Goal: Information Seeking & Learning: Learn about a topic

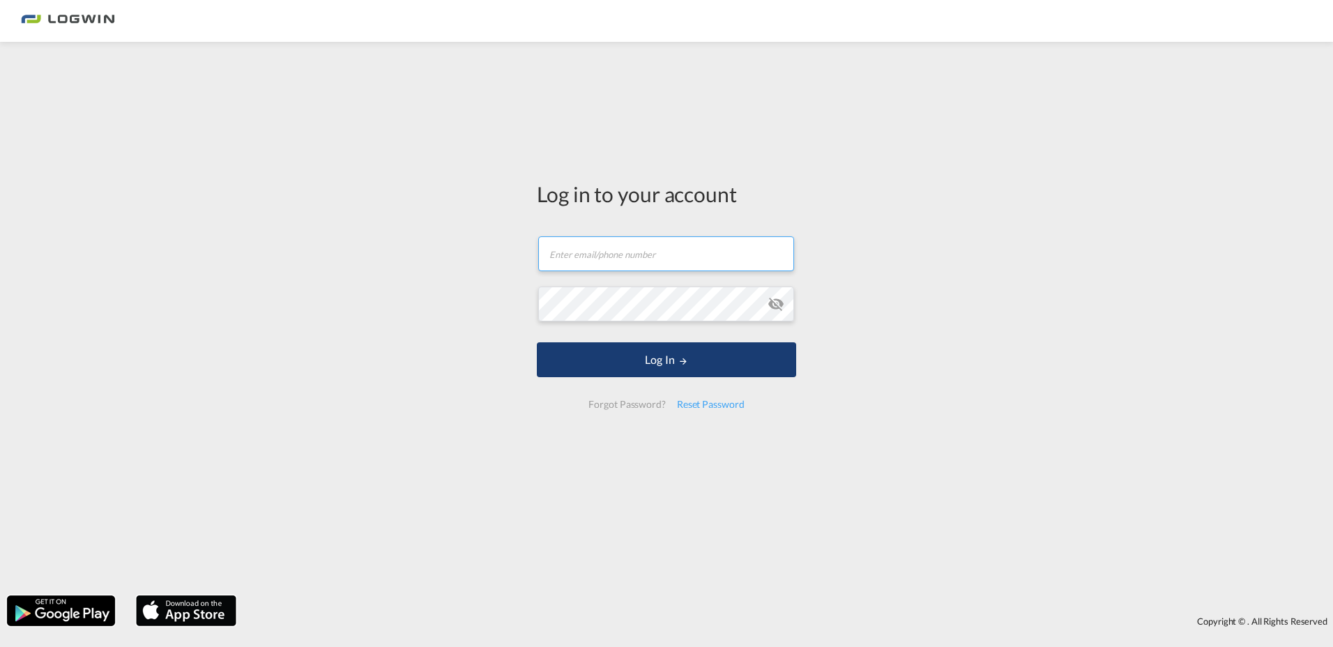
type input "[EMAIL_ADDRESS][PERSON_NAME][DOMAIN_NAME]"
click at [683, 370] on button "Log In" at bounding box center [666, 359] width 259 height 35
